Goal: Information Seeking & Learning: Learn about a topic

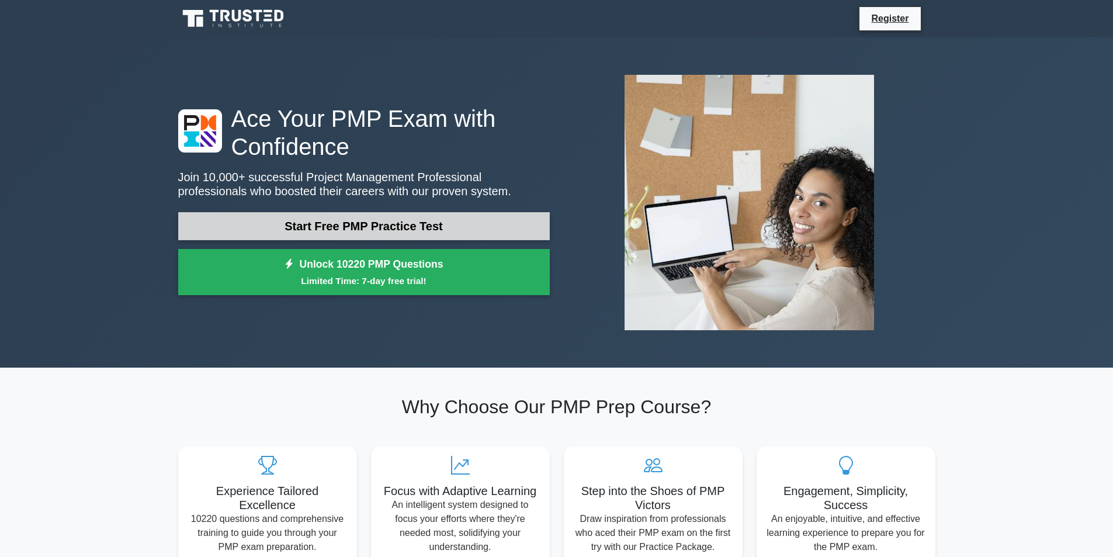
click at [342, 232] on link "Start Free PMP Practice Test" at bounding box center [364, 226] width 372 height 28
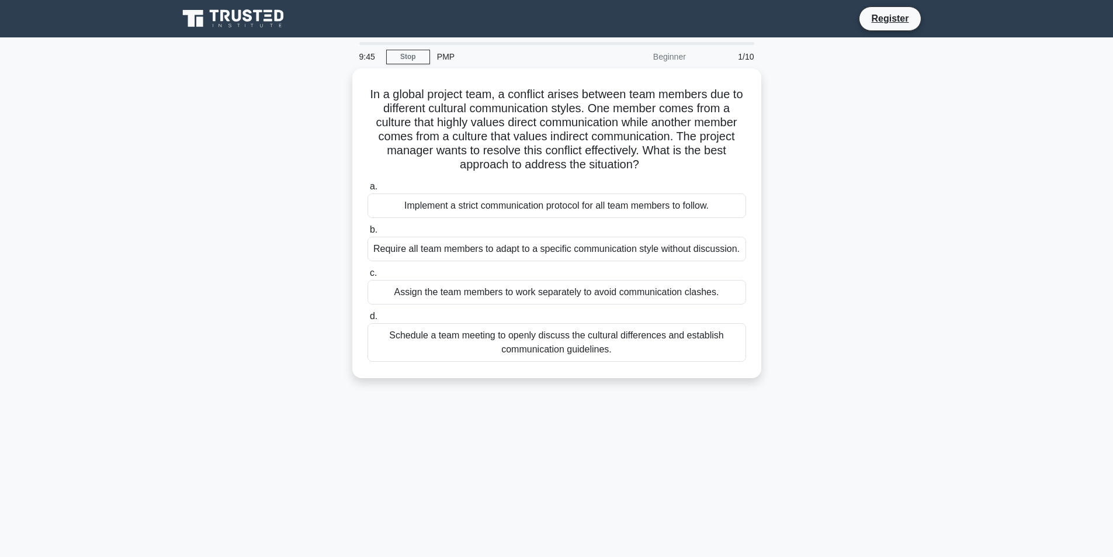
drag, startPoint x: 643, startPoint y: 160, endPoint x: 343, endPoint y: 84, distance: 309.2
click at [343, 84] on div "In a global project team, a conflict arises between team members due to differe…" at bounding box center [556, 230] width 771 height 324
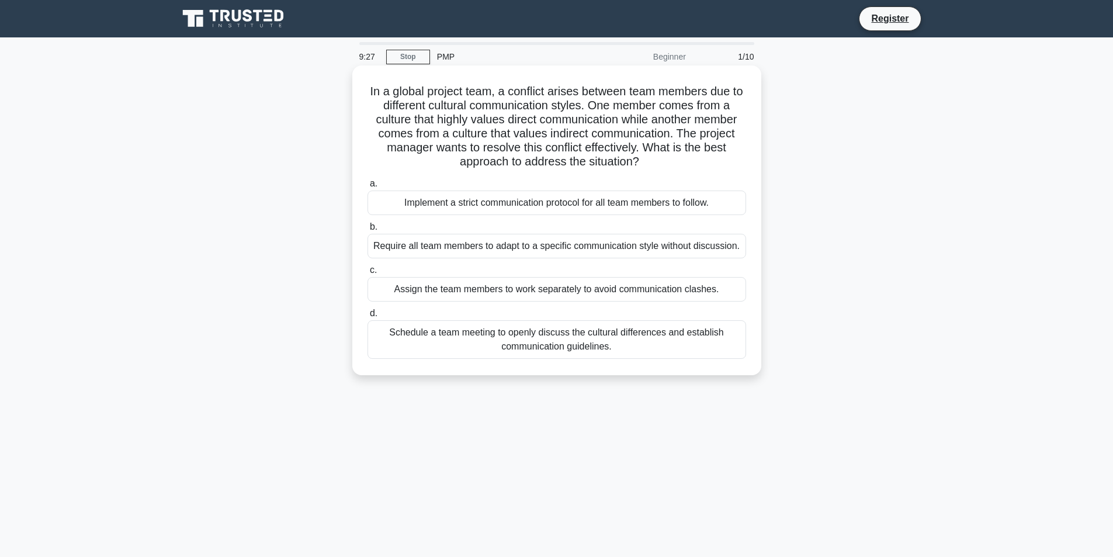
click at [747, 143] on div "In a global project team, a conflict arises between team members due to differe…" at bounding box center [557, 220] width 400 height 300
drag, startPoint x: 620, startPoint y: 351, endPoint x: 370, endPoint y: 88, distance: 362.8
click at [370, 88] on div "In a global project team, a conflict arises between team members due to differe…" at bounding box center [557, 220] width 400 height 300
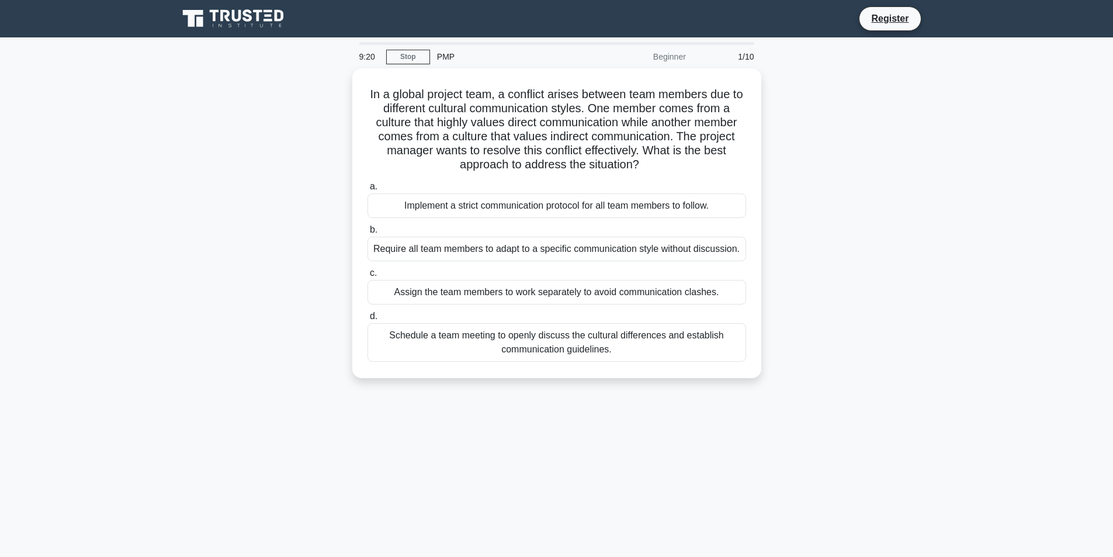
click at [826, 306] on div "In a global project team, a conflict arises between team members due to differe…" at bounding box center [556, 230] width 771 height 324
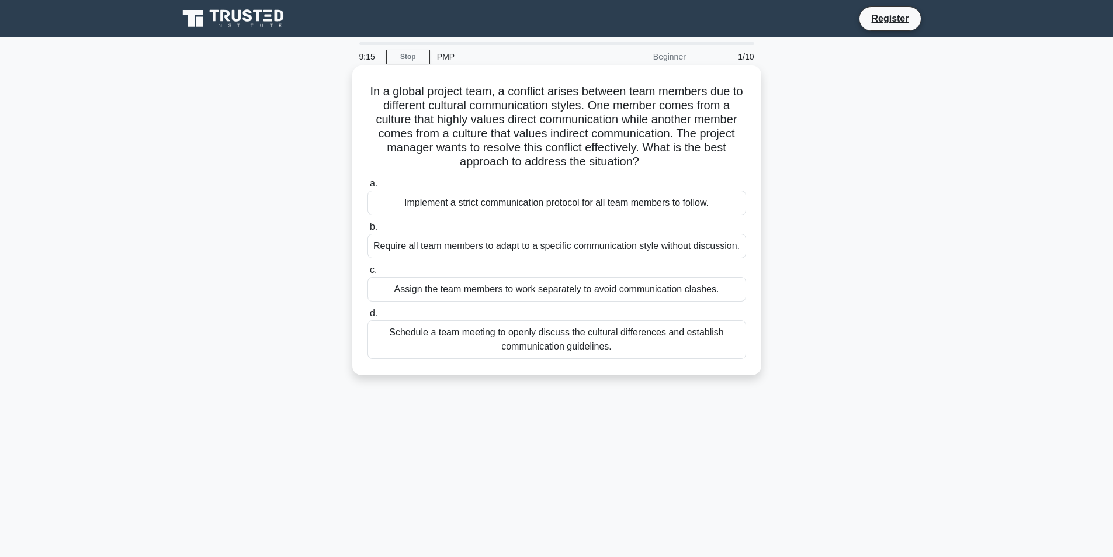
click at [451, 203] on div "Implement a strict communication protocol for all team members to follow." at bounding box center [557, 202] width 379 height 25
click at [368, 188] on input "a. Implement a strict communication protocol for all team members to follow." at bounding box center [368, 184] width 0 height 8
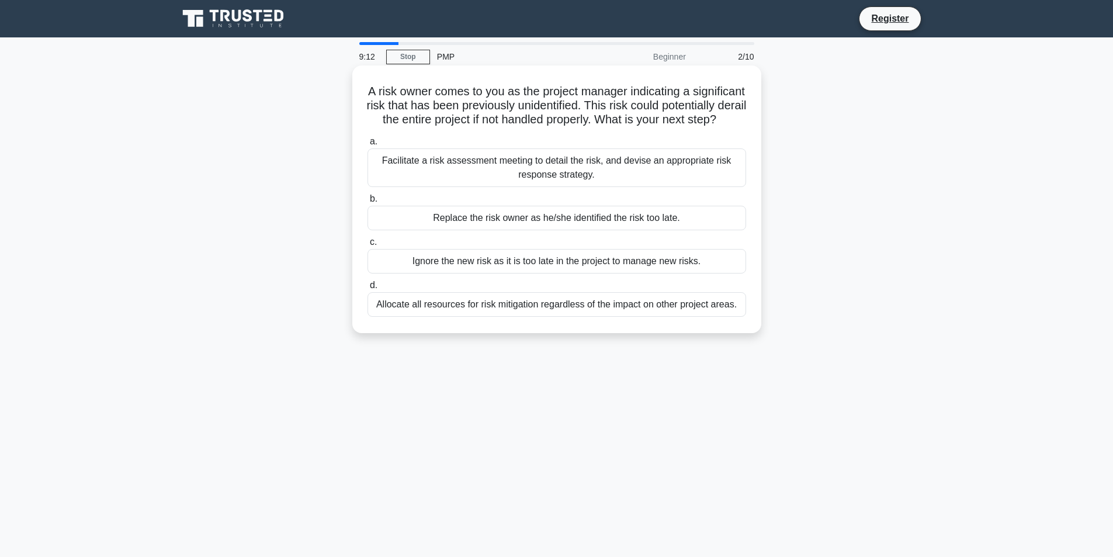
click at [453, 230] on div "Replace the risk owner as he/she identified the risk too late." at bounding box center [557, 218] width 379 height 25
click at [368, 203] on input "b. Replace the risk owner as he/she identified the risk too late." at bounding box center [368, 199] width 0 height 8
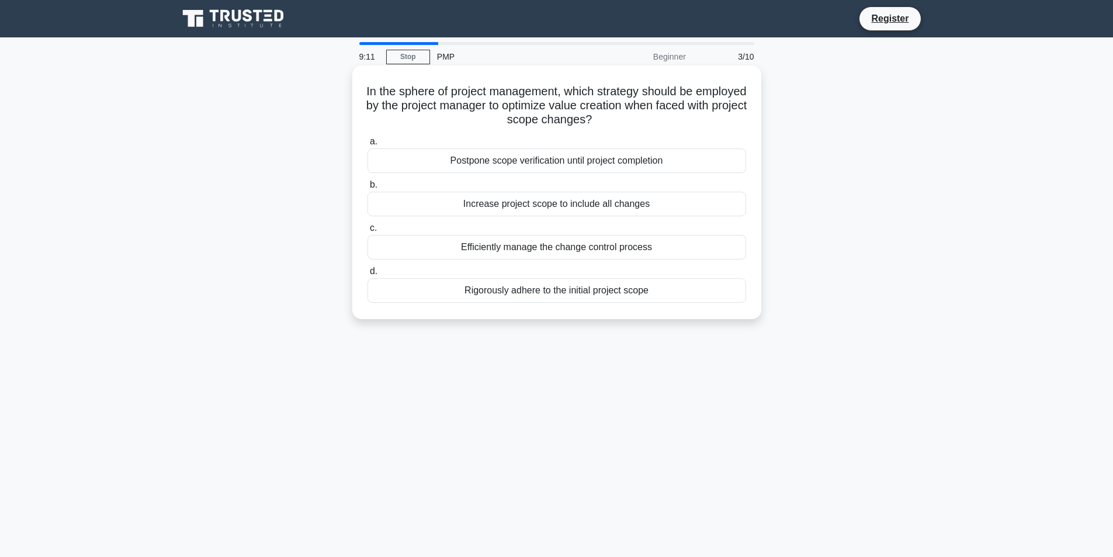
click at [473, 249] on div "Efficiently manage the change control process" at bounding box center [557, 247] width 379 height 25
click at [368, 232] on input "c. Efficiently manage the change control process" at bounding box center [368, 228] width 0 height 8
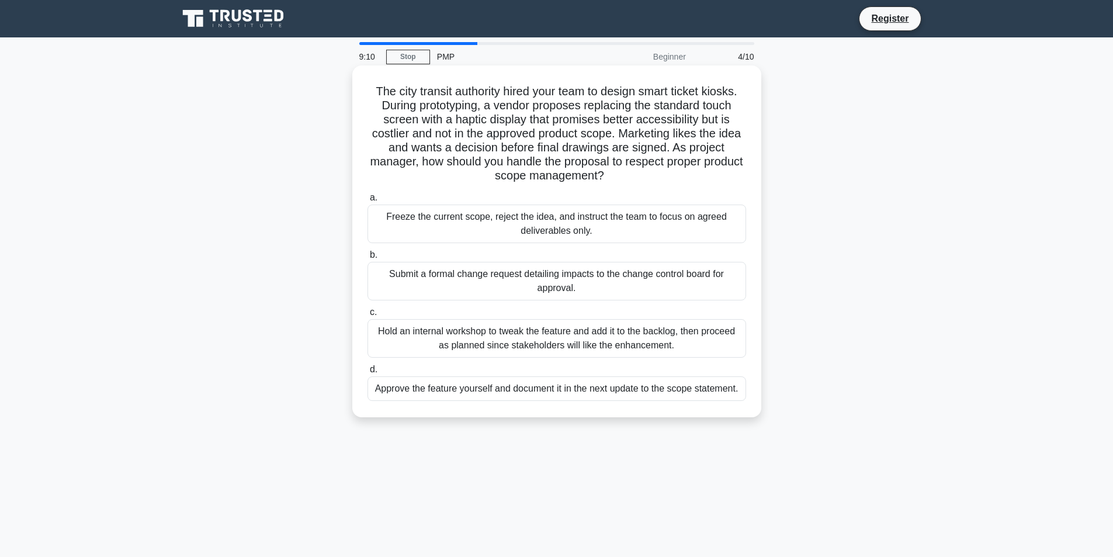
click at [535, 294] on div "Submit a formal change request detailing impacts to the change control board fo…" at bounding box center [557, 281] width 379 height 39
click at [368, 259] on input "b. Submit a formal change request detailing impacts to the change control board…" at bounding box center [368, 255] width 0 height 8
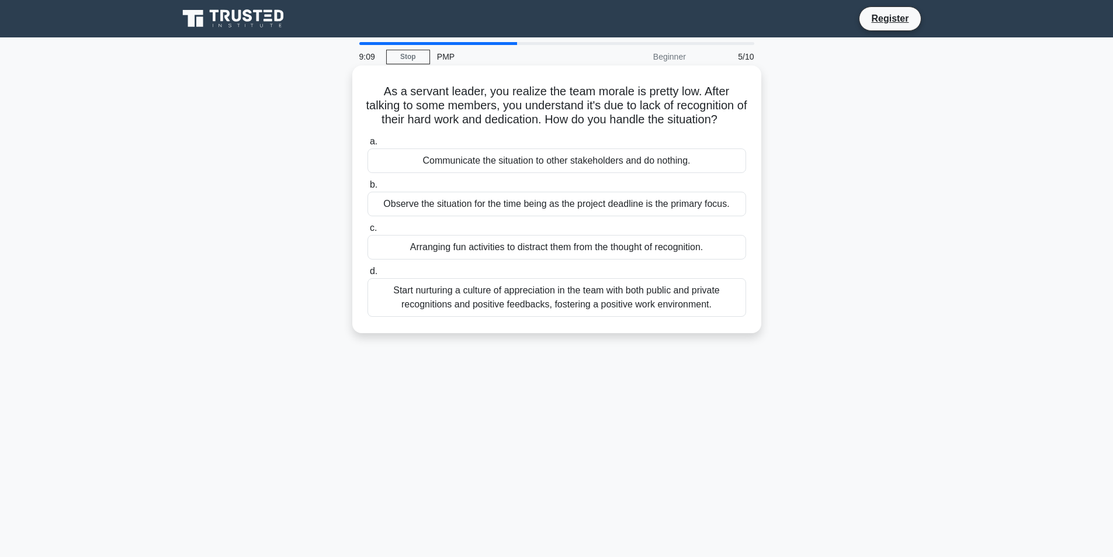
click at [535, 314] on div "Start nurturing a culture of appreciation in the team with both public and priv…" at bounding box center [557, 297] width 379 height 39
click at [368, 275] on input "d. Start nurturing a culture of appreciation in the team with both public and p…" at bounding box center [368, 272] width 0 height 8
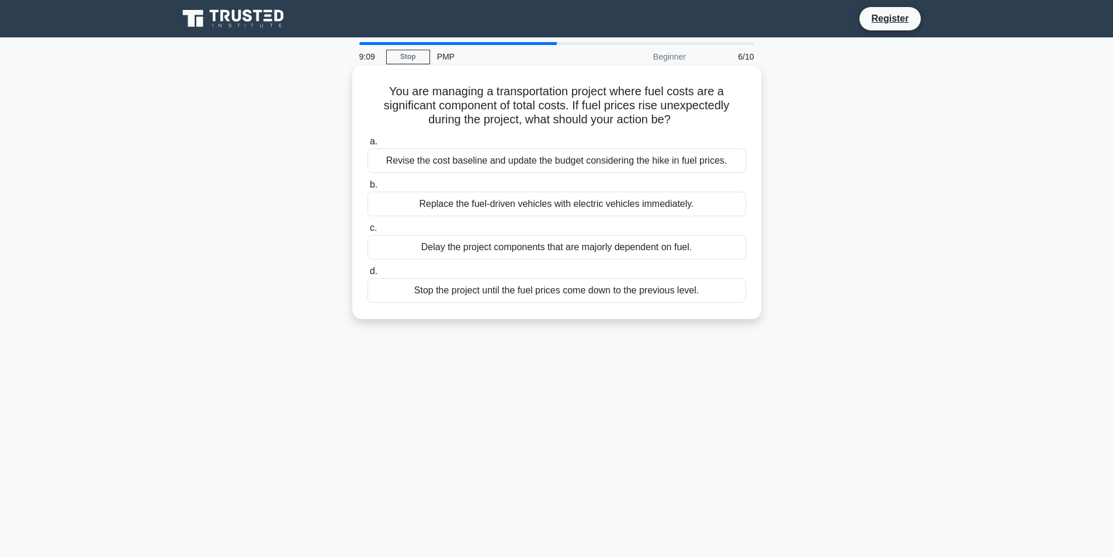
click at [533, 254] on div "Delay the project components that are majorly dependent on fuel." at bounding box center [557, 247] width 379 height 25
click at [368, 232] on input "c. Delay the project components that are majorly dependent on fuel." at bounding box center [368, 228] width 0 height 8
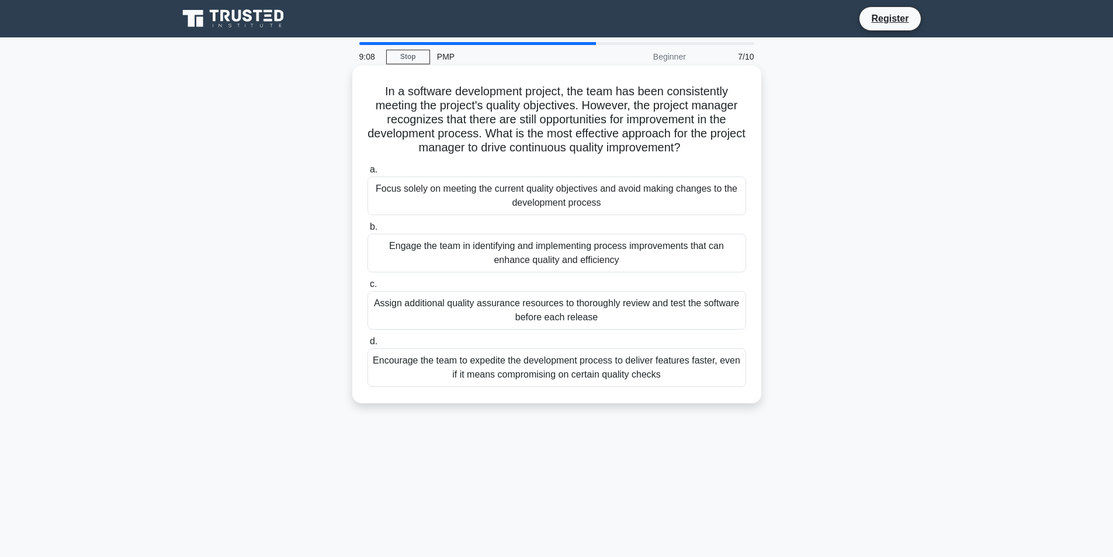
click at [539, 203] on div "Focus solely on meeting the current quality objectives and avoid making changes…" at bounding box center [557, 195] width 379 height 39
click at [368, 174] on input "a. Focus solely on meeting the current quality objectives and avoid making chan…" at bounding box center [368, 170] width 0 height 8
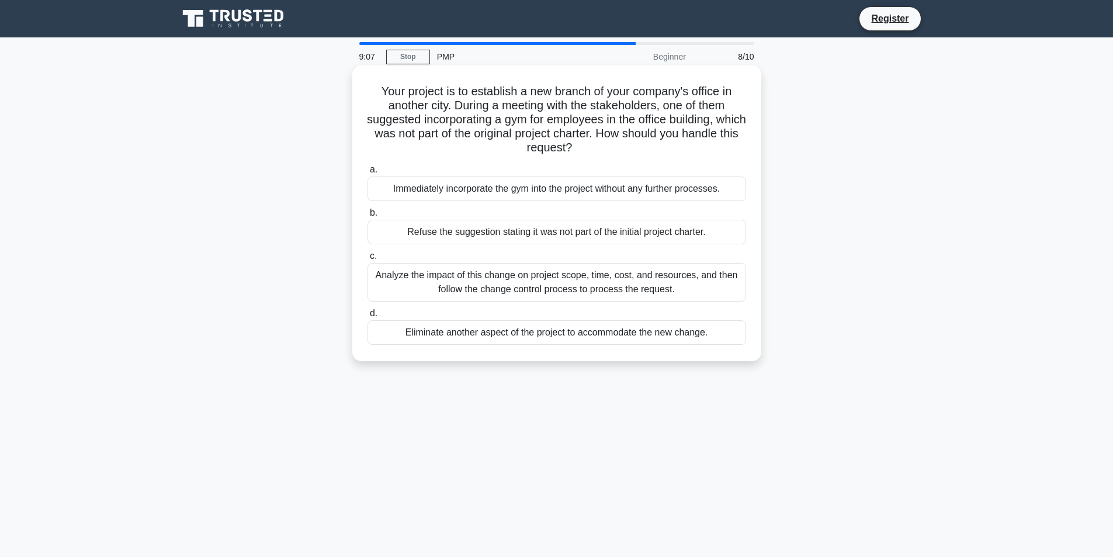
click at [542, 240] on div "Refuse the suggestion stating it was not part of the initial project charter." at bounding box center [557, 232] width 379 height 25
click at [368, 217] on input "b. Refuse the suggestion stating it was not part of the initial project charter." at bounding box center [368, 213] width 0 height 8
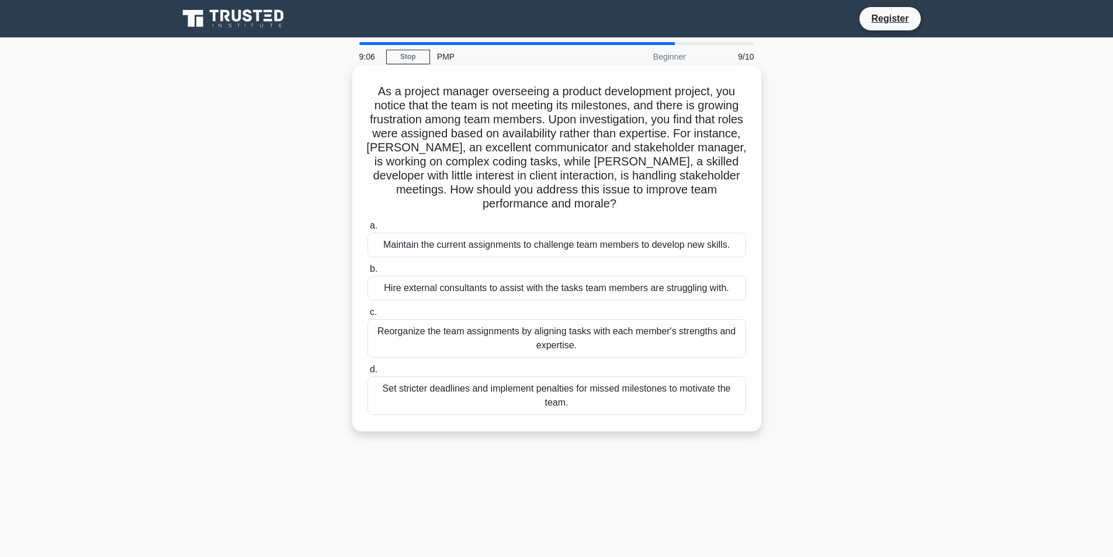
click at [540, 292] on div "Hire external consultants to assist with the tasks team members are struggling …" at bounding box center [557, 288] width 379 height 25
click at [368, 273] on input "b. Hire external consultants to assist with the tasks team members are struggli…" at bounding box center [368, 269] width 0 height 8
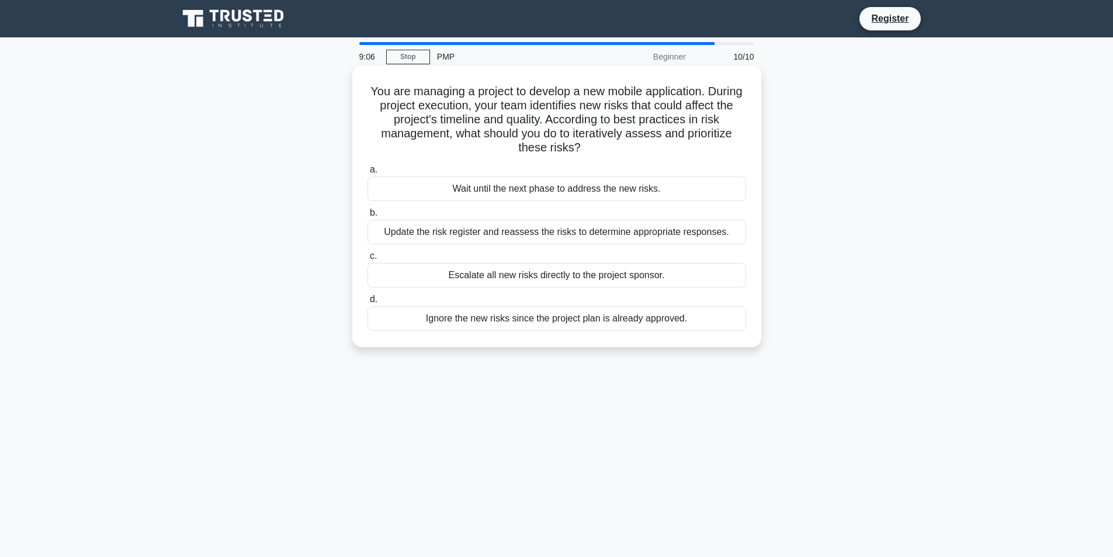
click at [540, 325] on div "Ignore the new risks since the project plan is already approved." at bounding box center [557, 318] width 379 height 25
click at [368, 303] on input "d. Ignore the new risks since the project plan is already approved." at bounding box center [368, 300] width 0 height 8
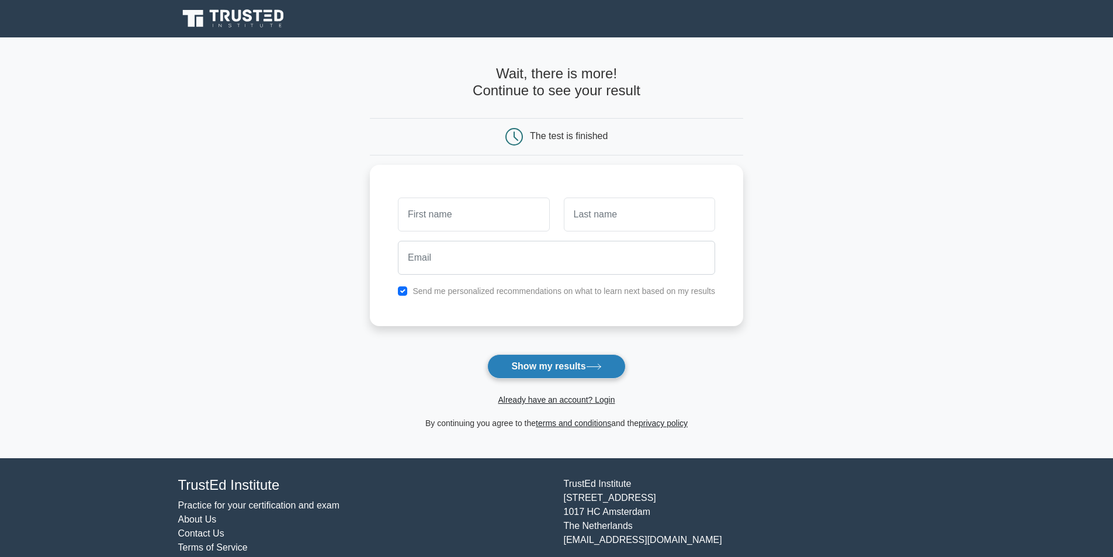
click at [534, 369] on button "Show my results" at bounding box center [556, 366] width 138 height 25
